Goal: Task Accomplishment & Management: Manage account settings

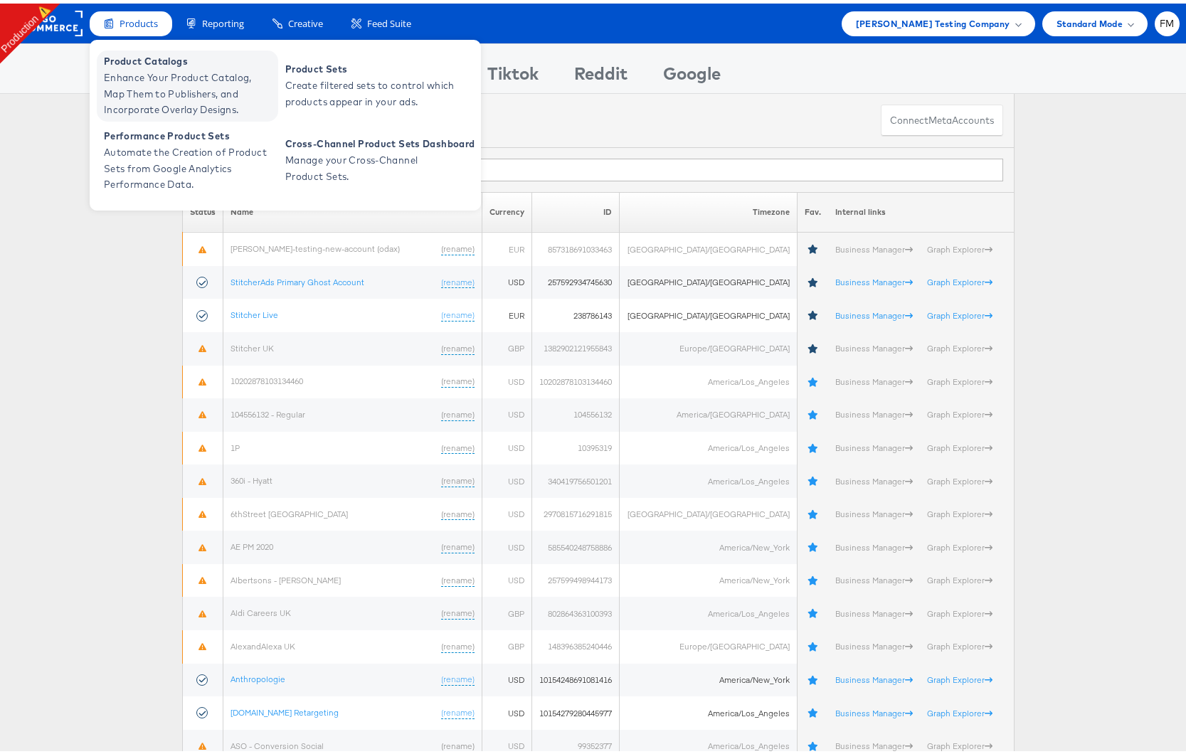
click at [166, 110] on span "Enhance Your Product Catalog, Map Them to Publishers, and Incorporate Overlay D…" at bounding box center [189, 90] width 171 height 48
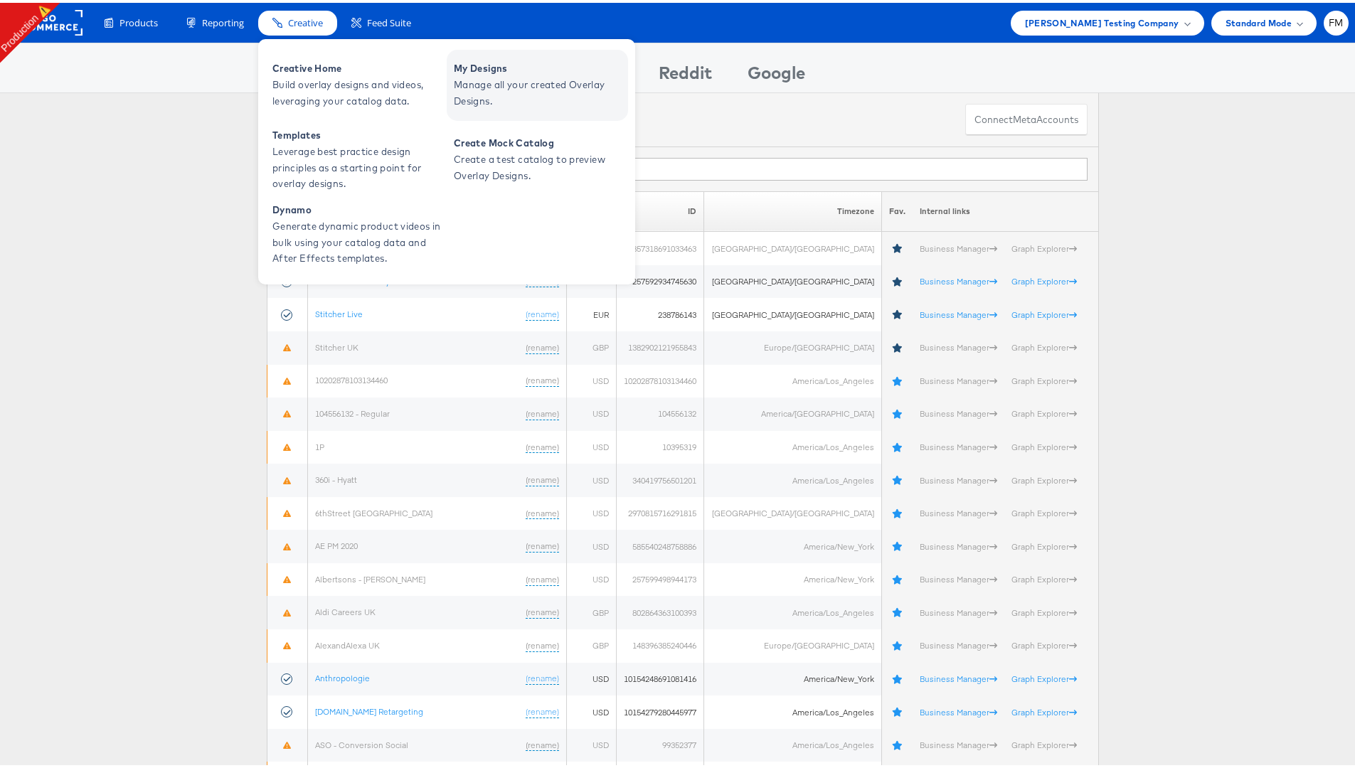
click at [526, 87] on span "Manage all your created Overlay Designs." at bounding box center [539, 90] width 171 height 33
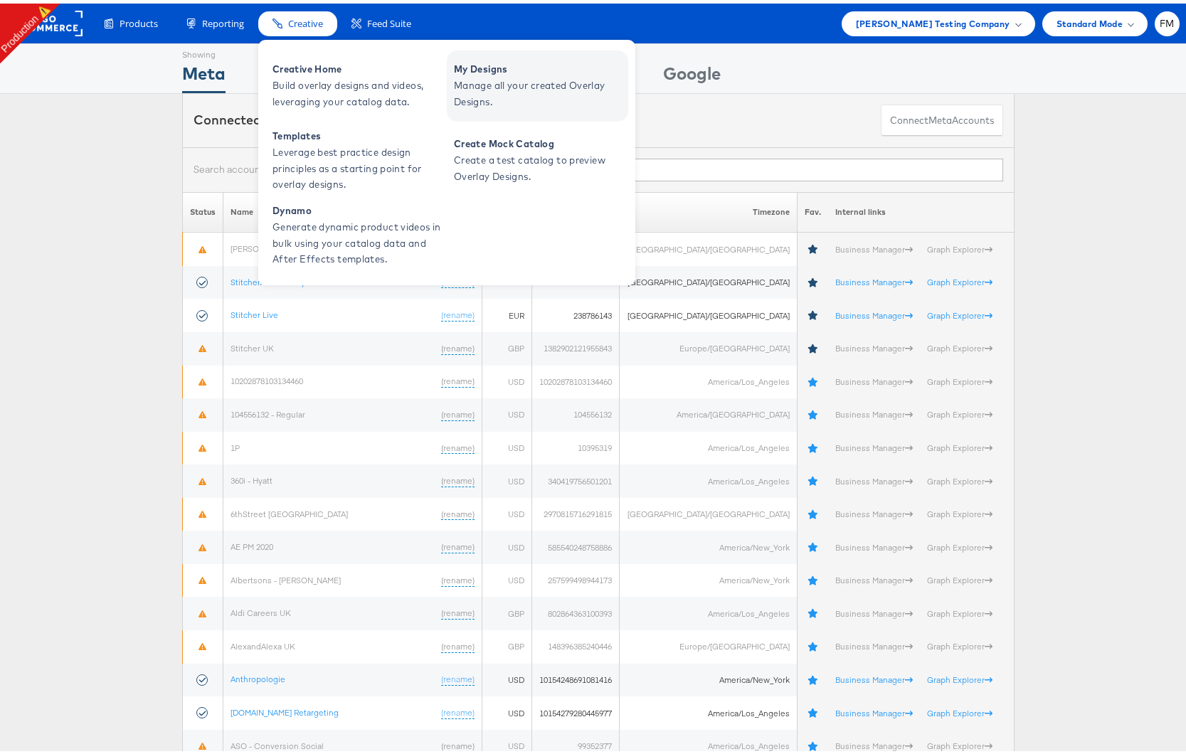
click at [518, 79] on span "Manage all your created Overlay Designs." at bounding box center [539, 90] width 171 height 33
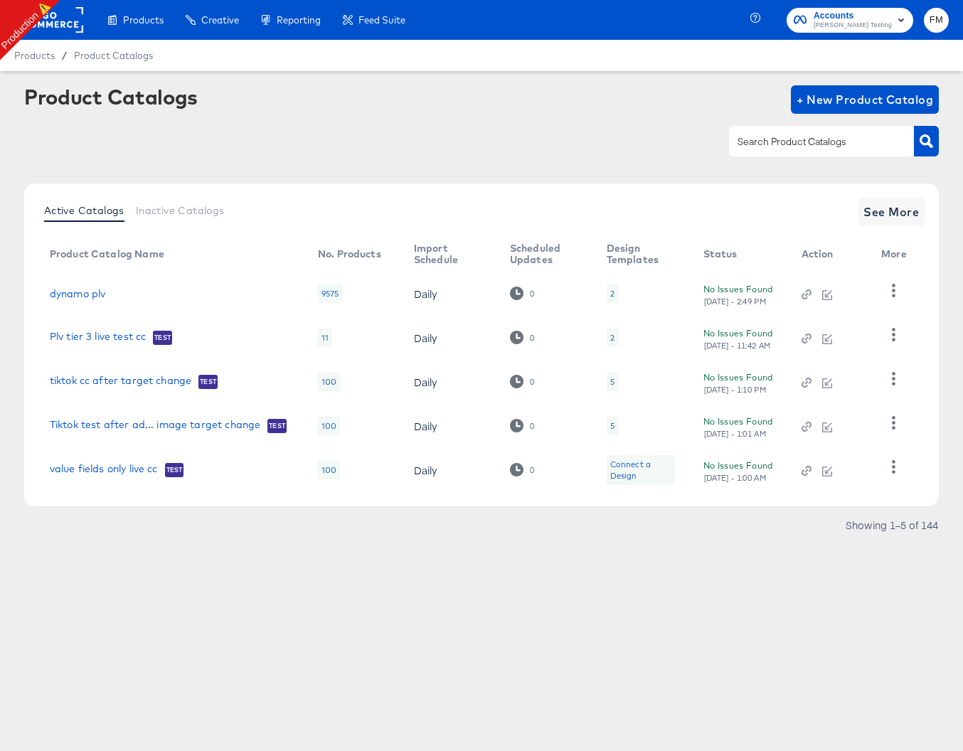
click at [777, 146] on input "text" at bounding box center [810, 142] width 151 height 16
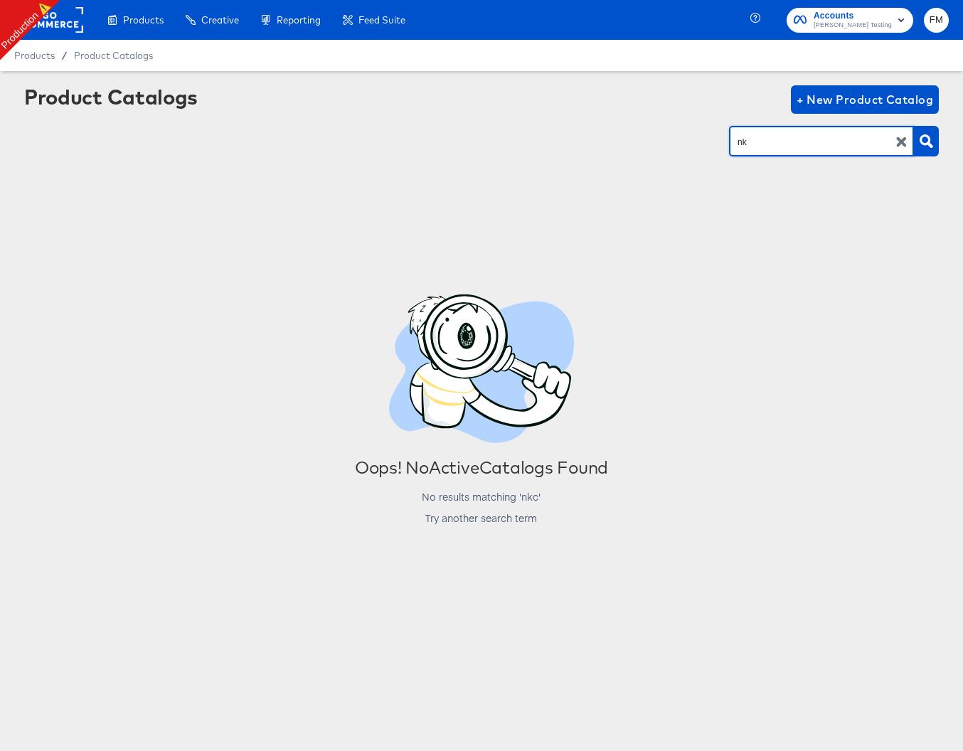
type input "nk"
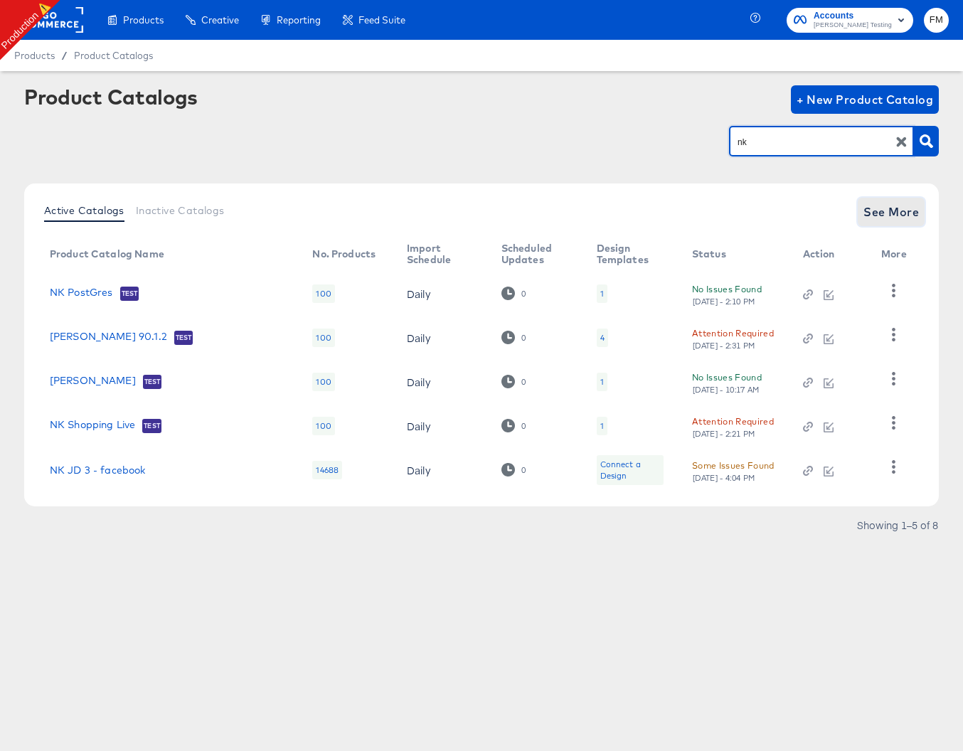
click at [899, 206] on span "See More" at bounding box center [890, 212] width 55 height 20
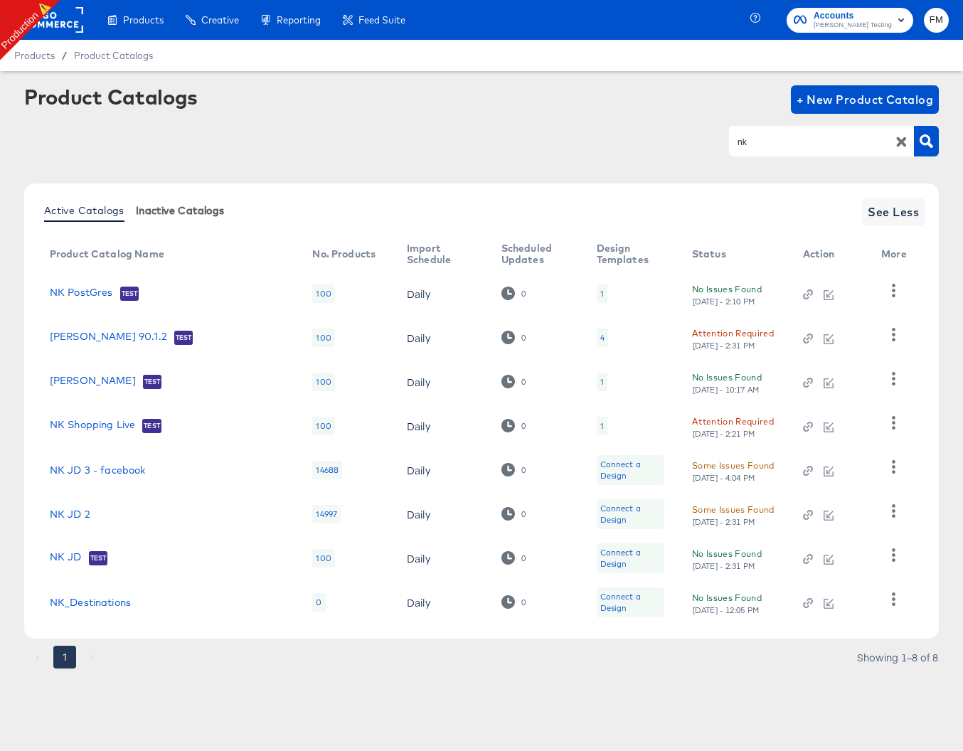
click at [160, 211] on span "Inactive Catalogs" at bounding box center [180, 210] width 89 height 11
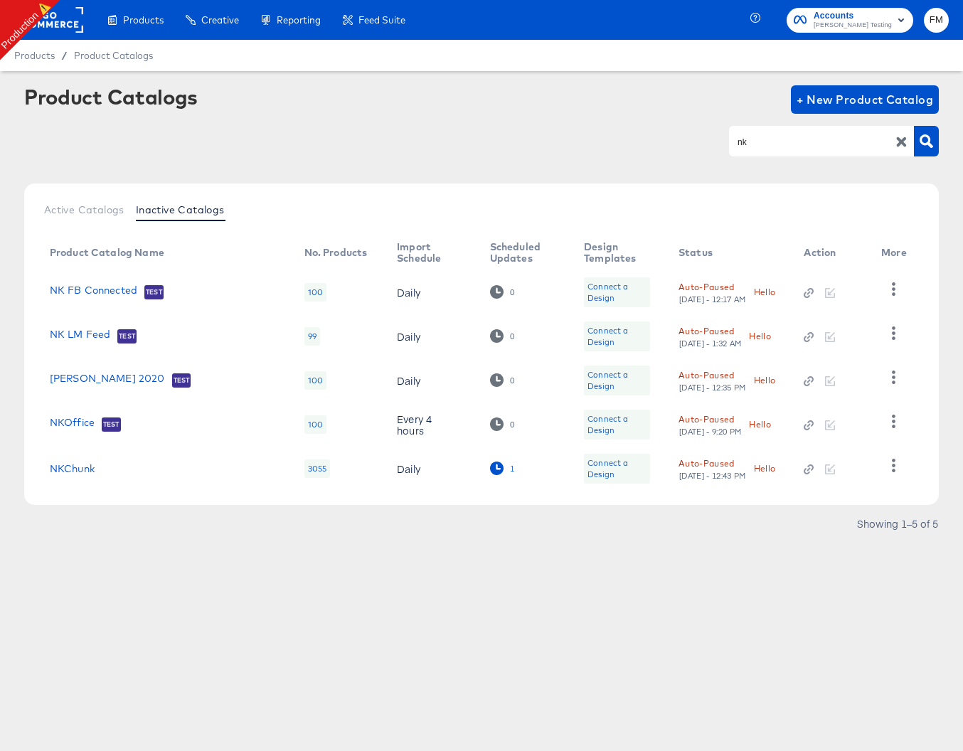
click at [490, 471] on icon at bounding box center [497, 469] width 14 height 14
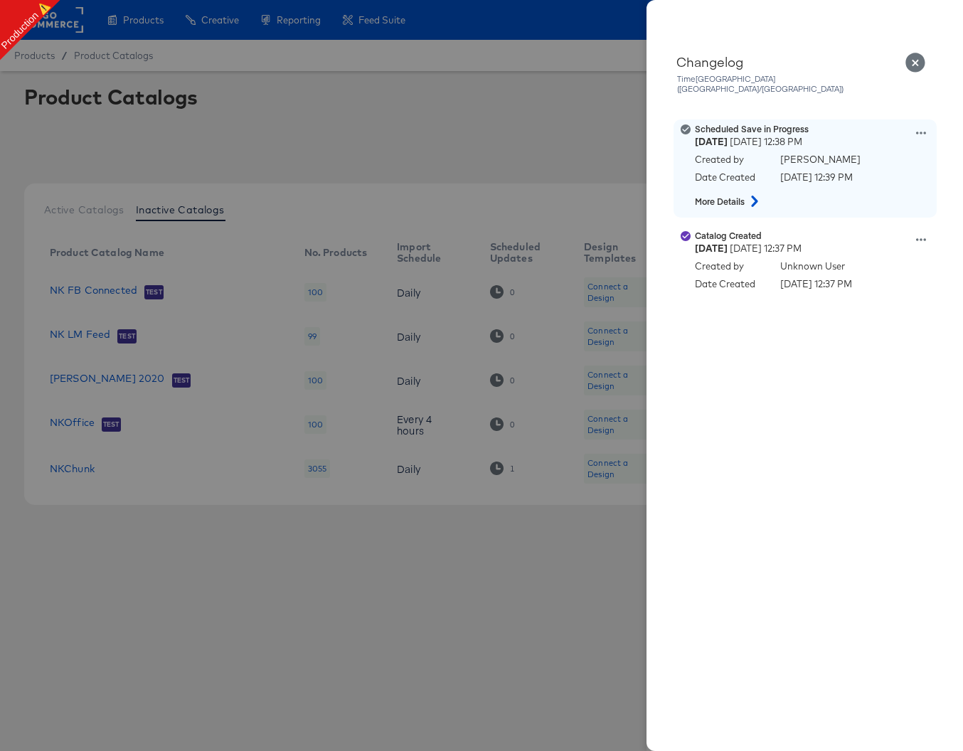
click at [919, 128] on icon at bounding box center [921, 133] width 10 height 10
click at [893, 179] on button "Remove schedule" at bounding box center [855, 189] width 142 height 21
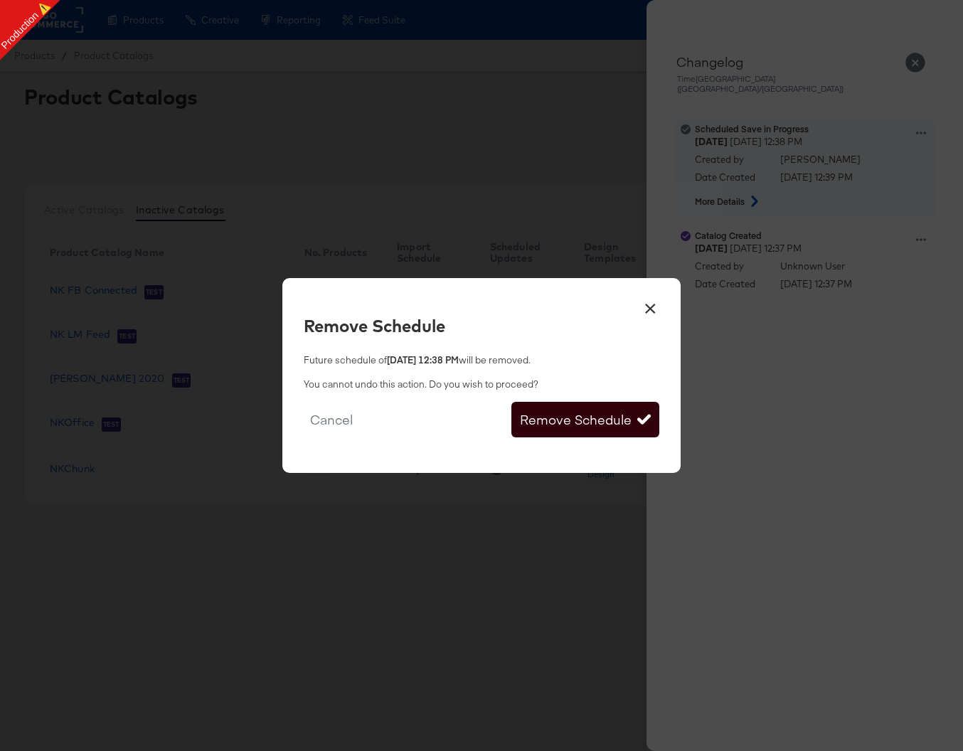
click at [575, 425] on button "Remove Schedule" at bounding box center [585, 420] width 148 height 36
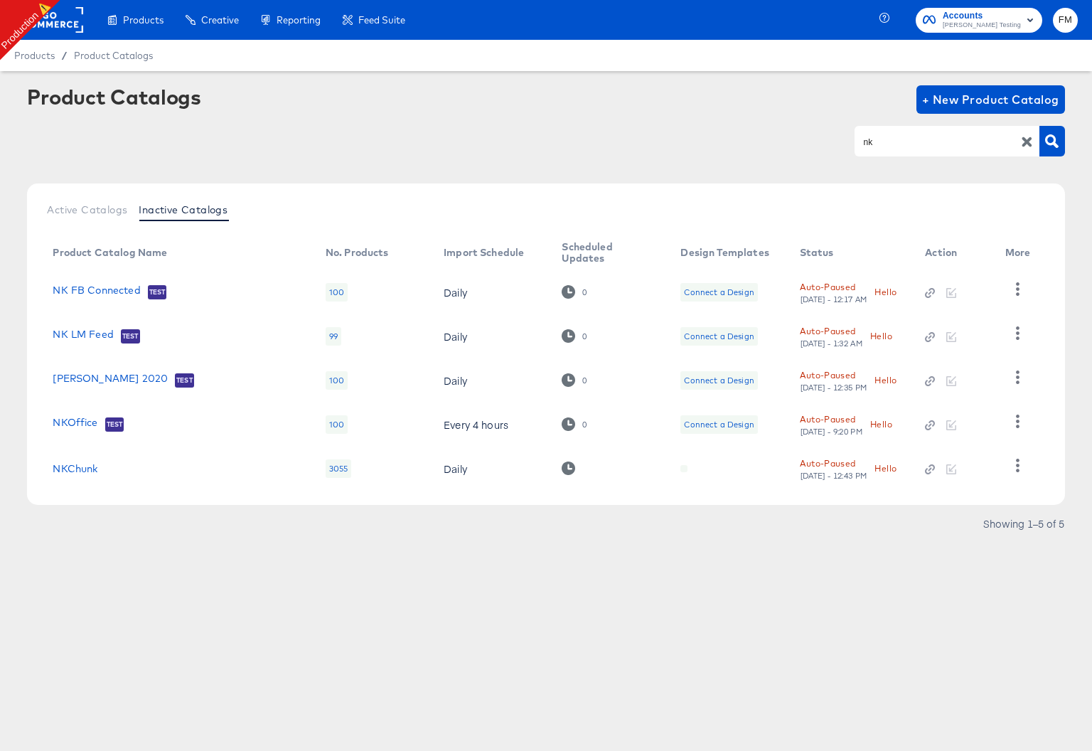
click at [737, 110] on div "Product Catalogs + New Product Catalog" at bounding box center [546, 99] width 1038 height 28
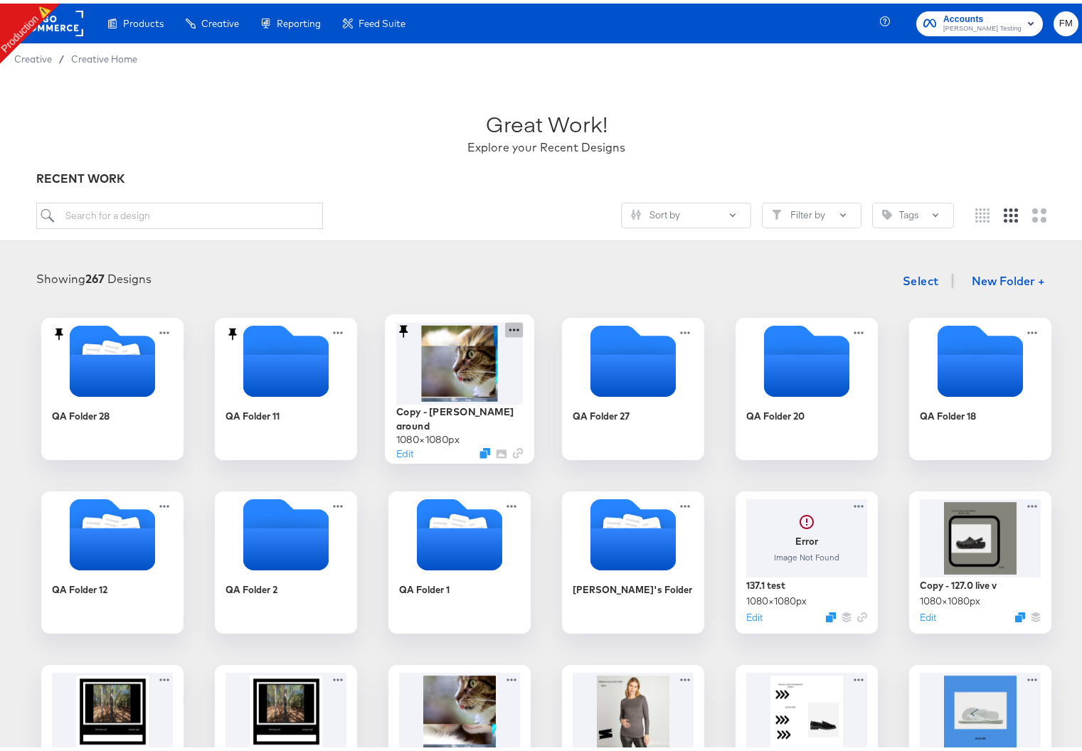
click at [512, 325] on icon at bounding box center [514, 326] width 18 height 15
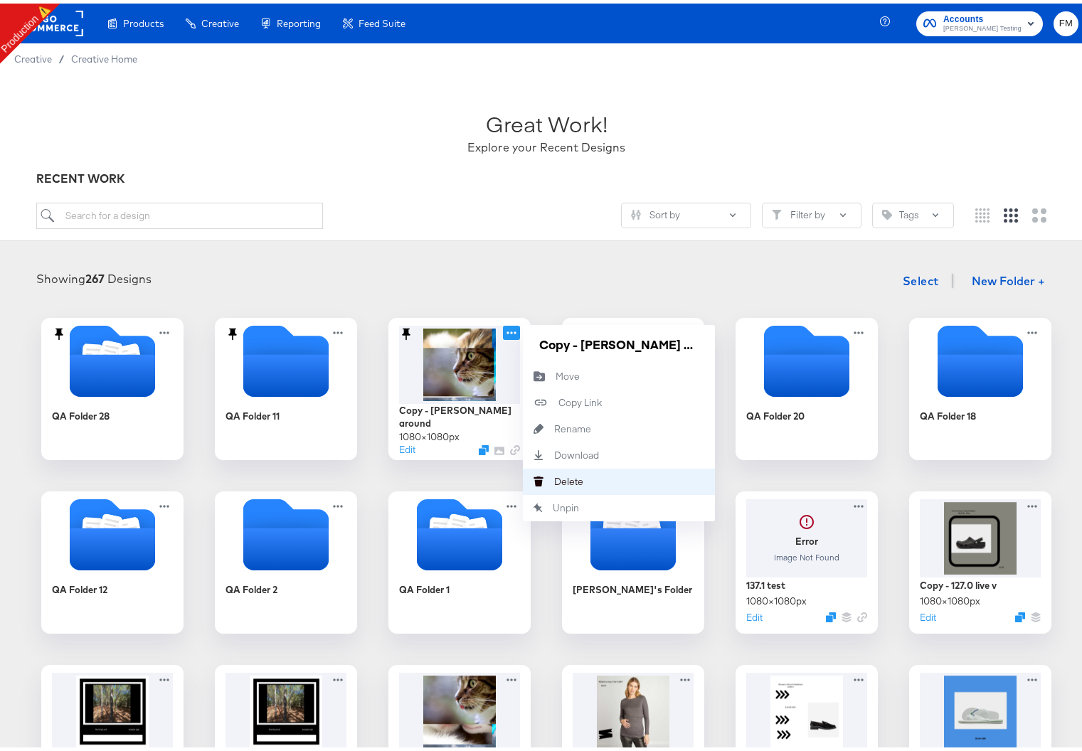
click at [644, 482] on button "Delete Delete" at bounding box center [619, 478] width 192 height 26
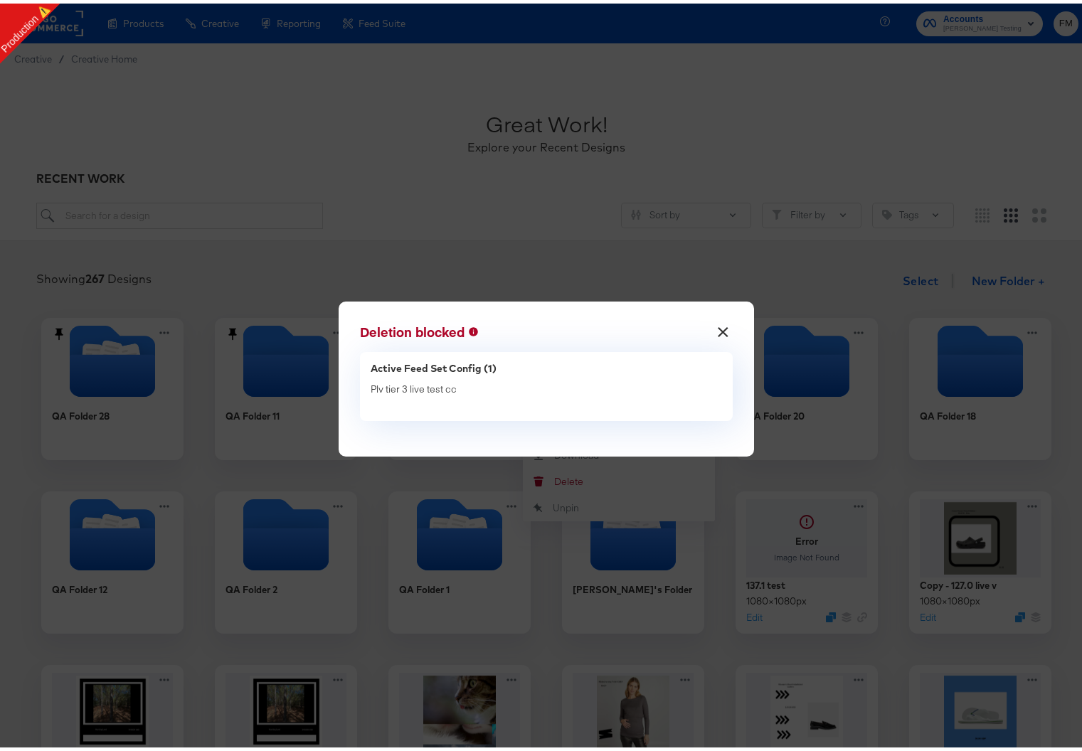
click at [718, 326] on button "×" at bounding box center [723, 325] width 26 height 26
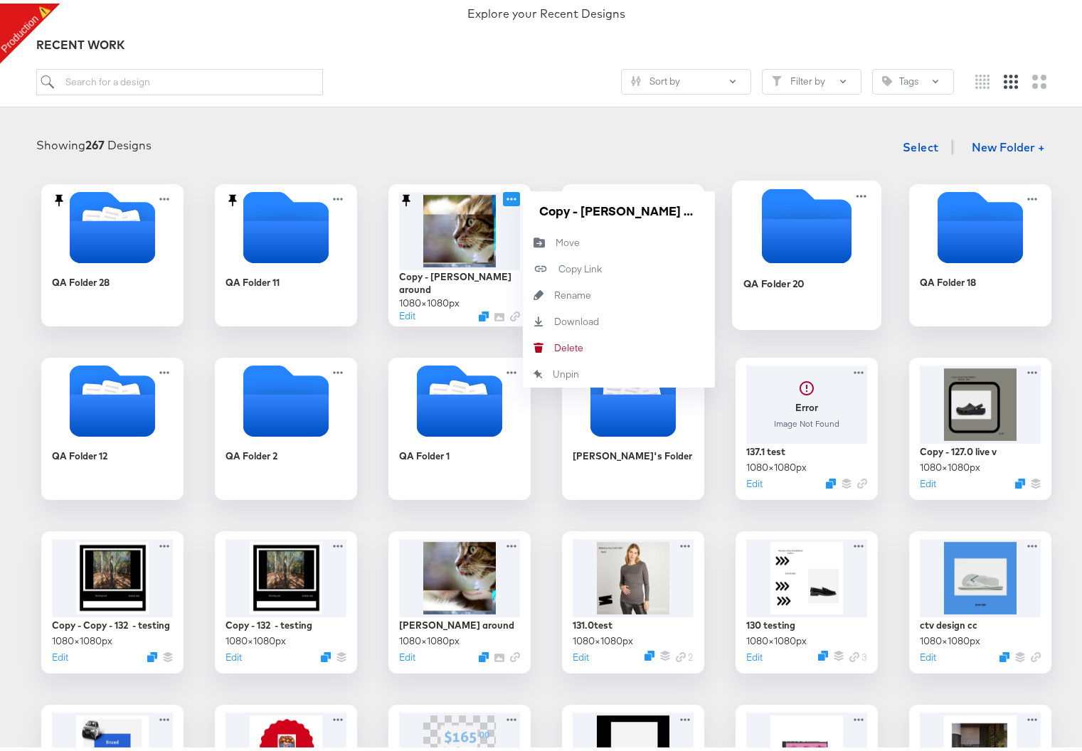
scroll to position [271, 0]
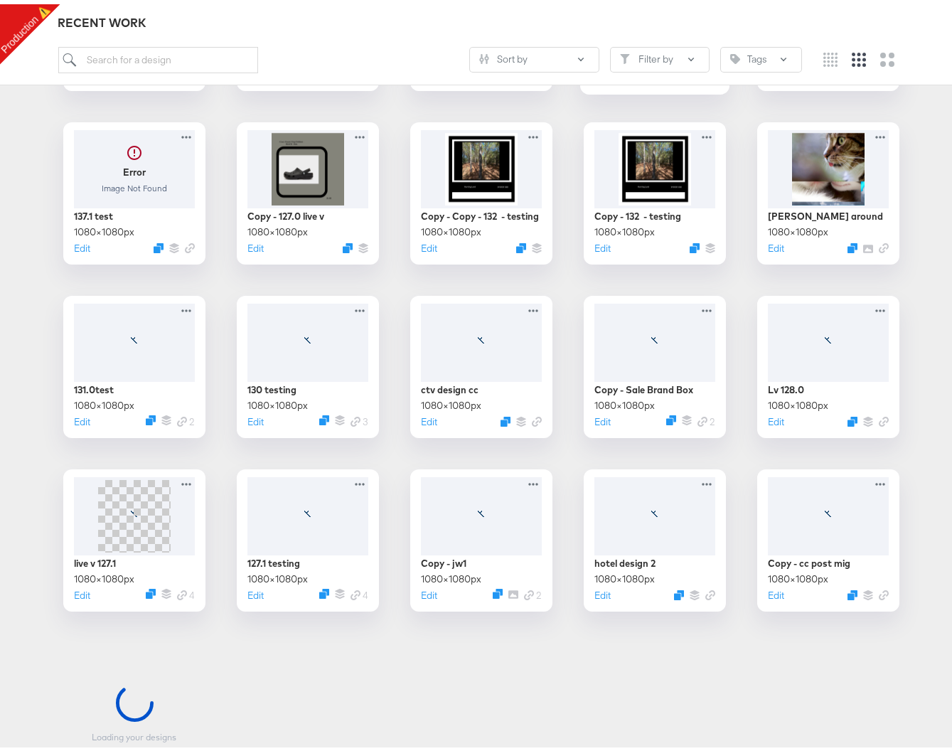
scroll to position [641, 0]
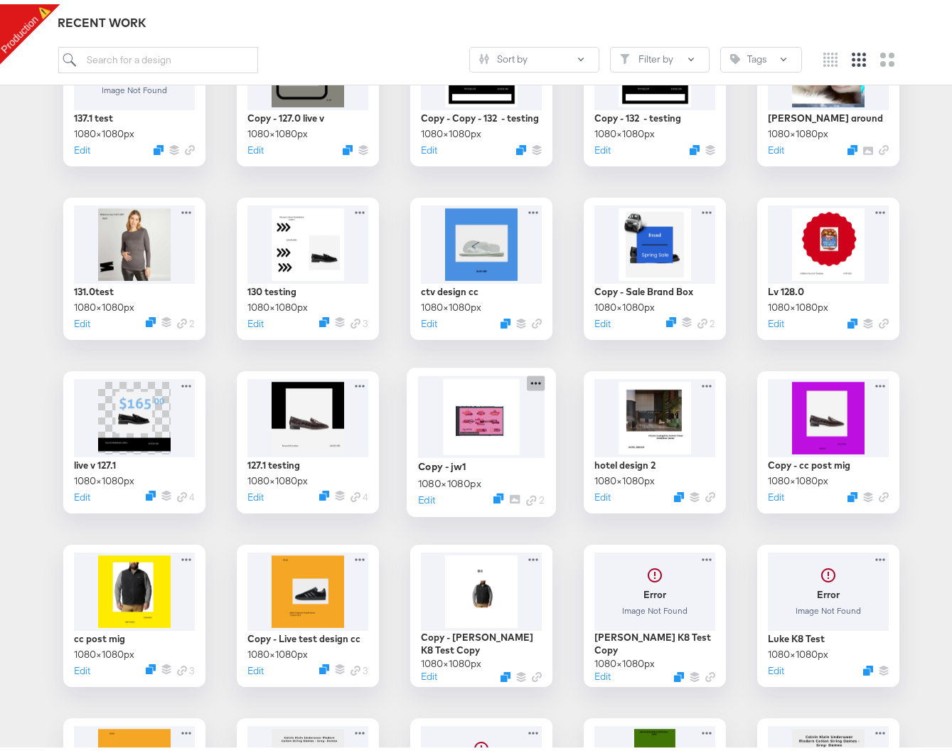
click at [535, 378] on icon at bounding box center [536, 378] width 18 height 15
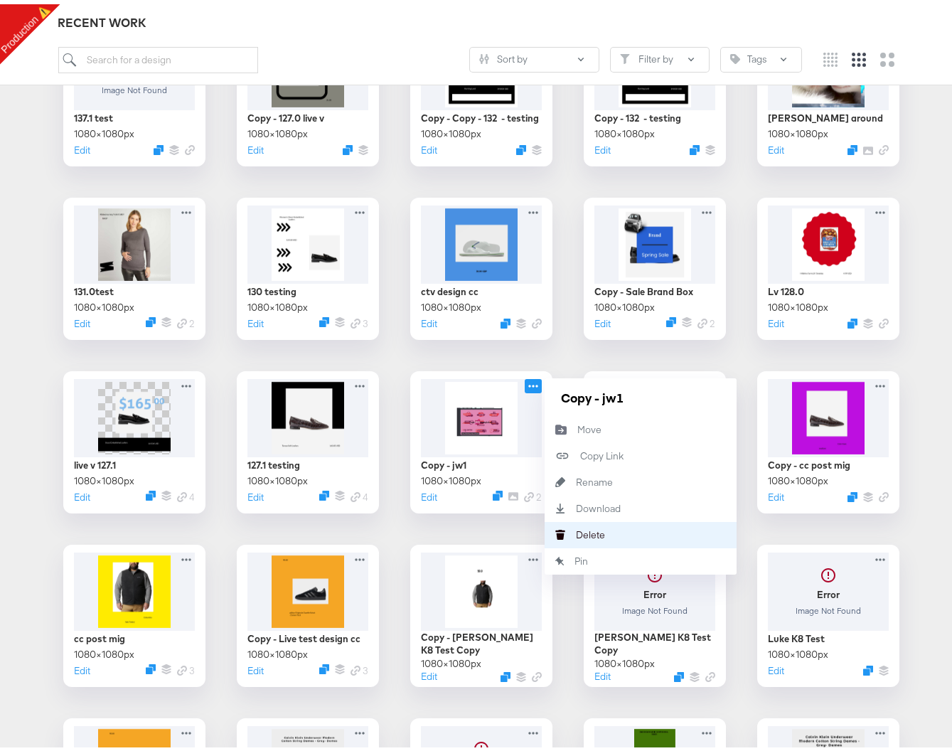
click at [597, 522] on button "Delete Delete" at bounding box center [641, 531] width 192 height 26
